Goal: Find specific page/section: Find specific page/section

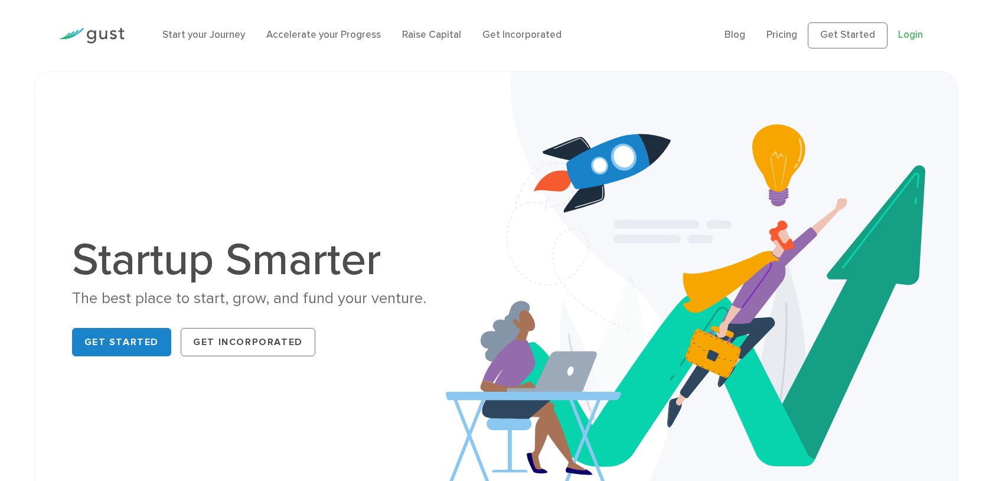
click at [899, 37] on link "Login" at bounding box center [910, 35] width 25 height 12
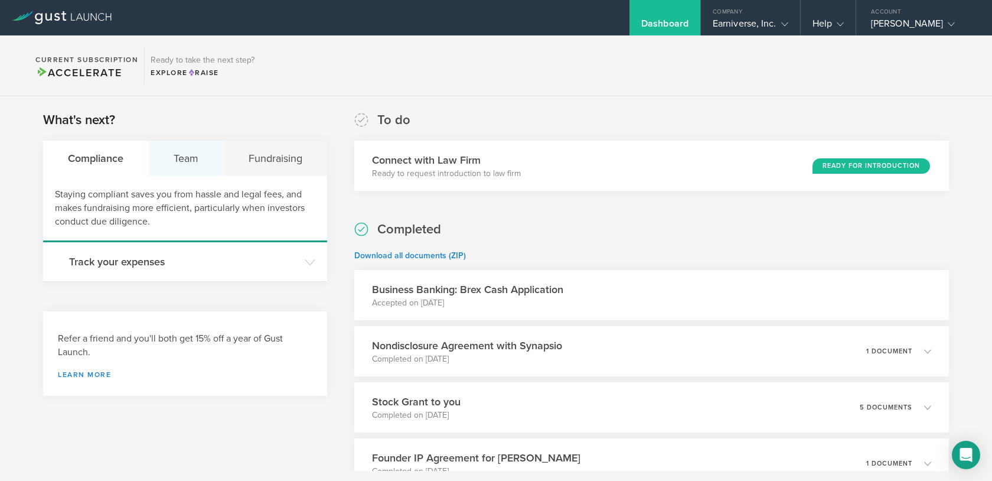
click at [193, 163] on div "Team" at bounding box center [186, 158] width 75 height 35
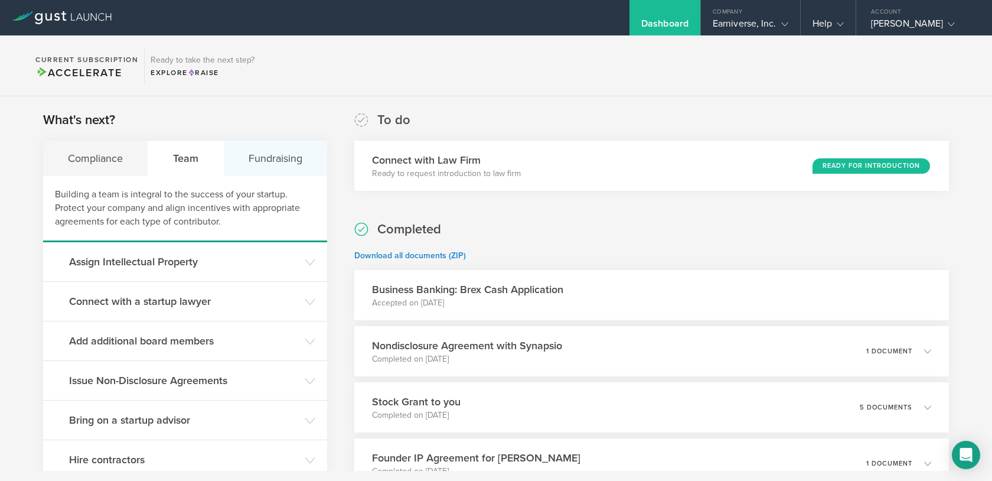
click at [276, 165] on div "Fundraising" at bounding box center [275, 158] width 103 height 35
